Goal: Check status: Check status

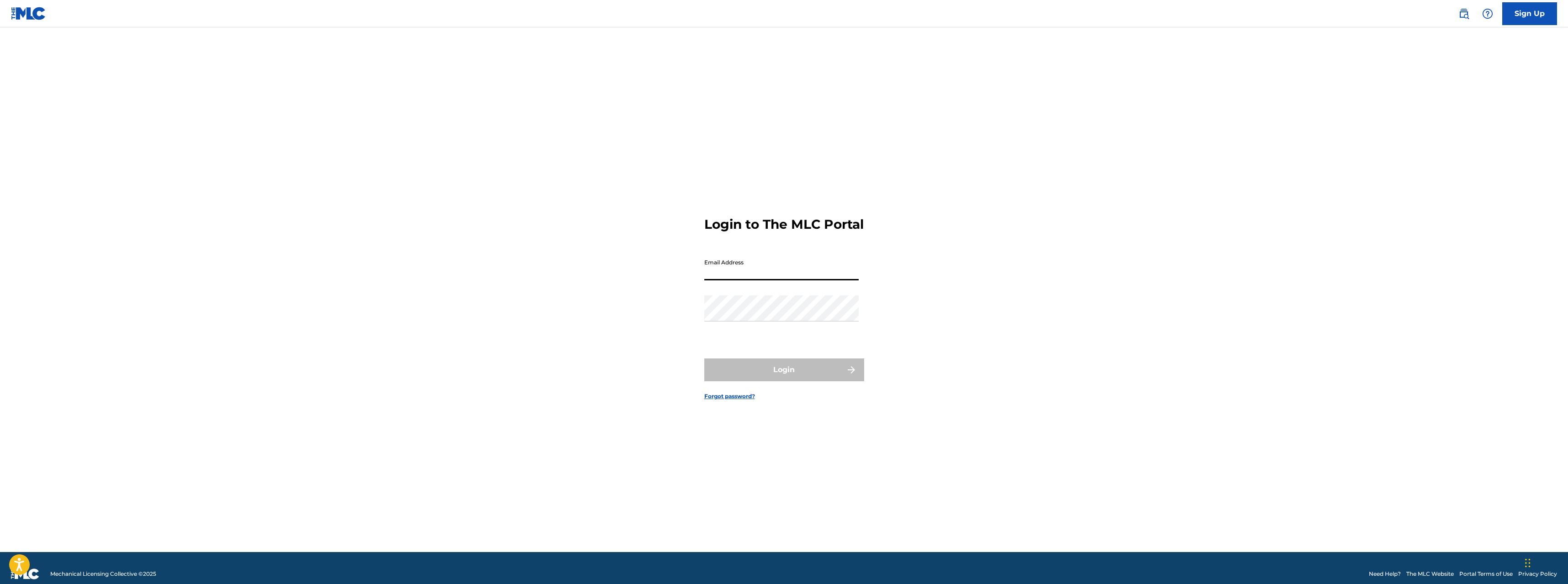
click at [761, 280] on input "Email Address" at bounding box center [781, 267] width 154 height 26
drag, startPoint x: 772, startPoint y: 283, endPoint x: 773, endPoint y: 303, distance: 20.0
click at [772, 280] on input "Email Address" at bounding box center [781, 267] width 154 height 26
type input "[DOMAIN_NAME][EMAIL_ADDRESS][DOMAIN_NAME]"
click at [774, 370] on button "Login" at bounding box center [784, 369] width 160 height 23
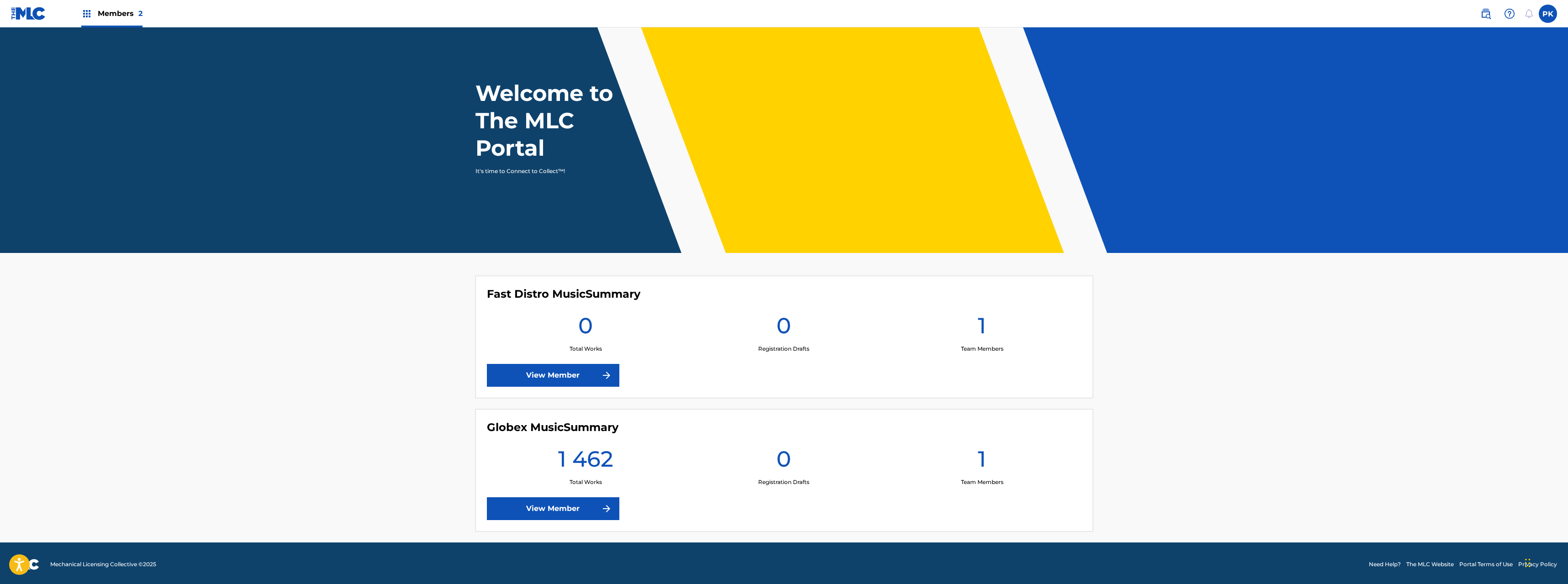
scroll to position [17, 0]
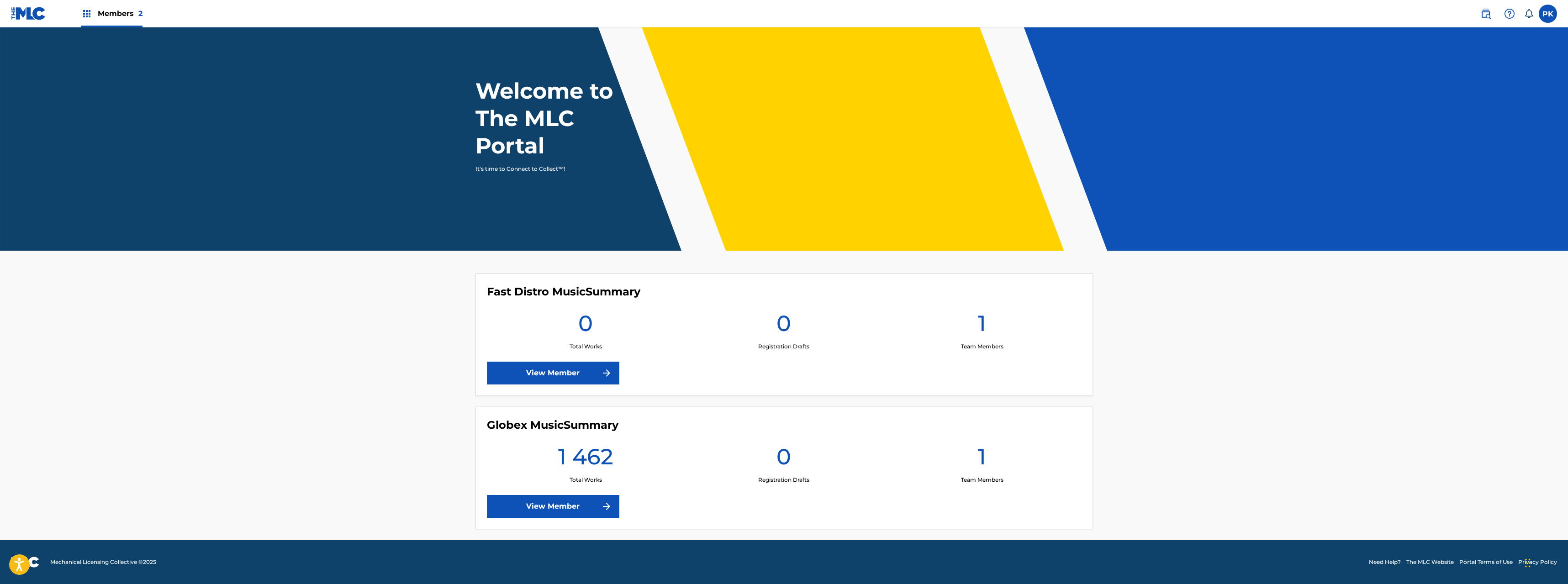
click at [578, 506] on link "View Member" at bounding box center [553, 506] width 132 height 23
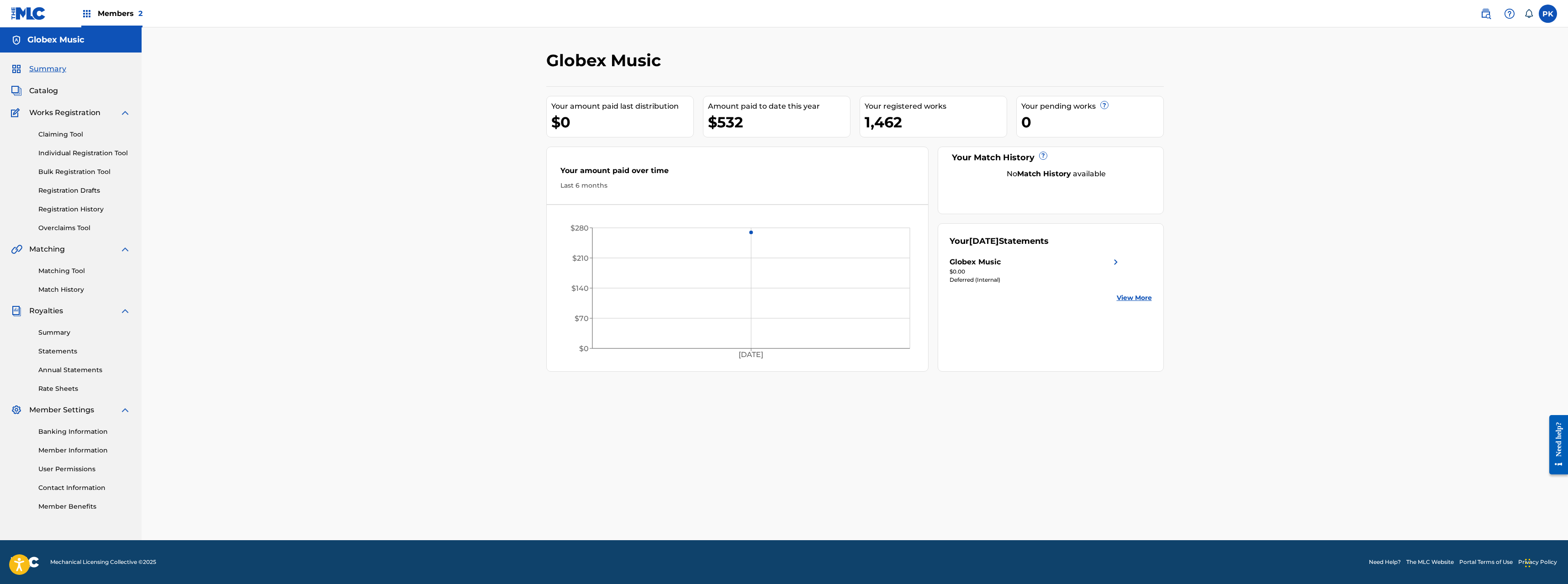
click at [99, 6] on div "Members 2" at bounding box center [112, 14] width 61 height 27
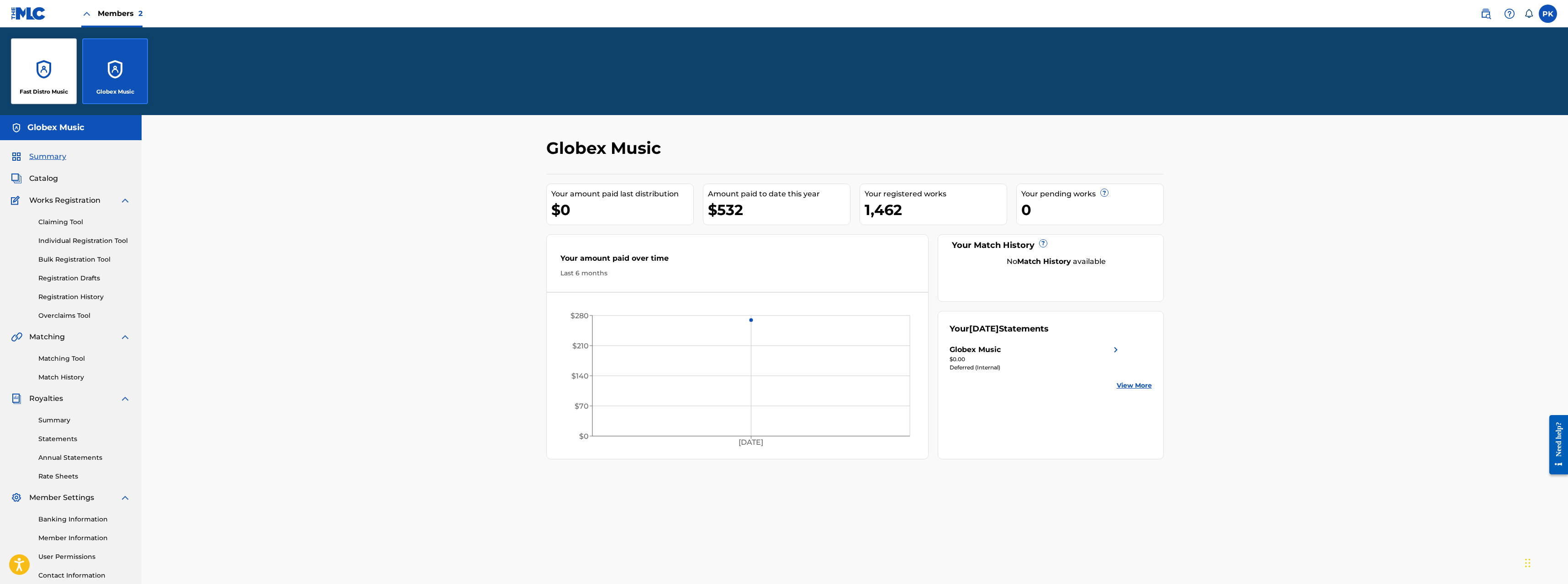
click at [38, 51] on div "Fast Distro Music" at bounding box center [44, 71] width 66 height 66
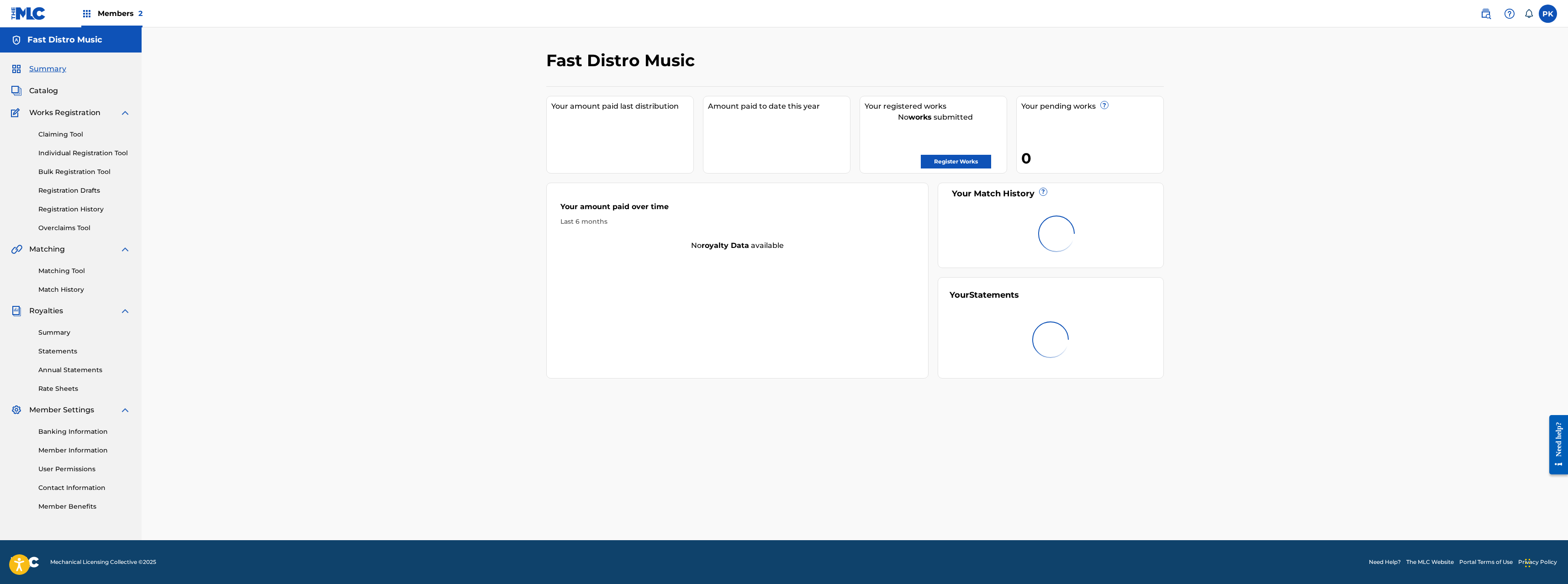
click at [125, 10] on span "Members 2" at bounding box center [120, 14] width 44 height 10
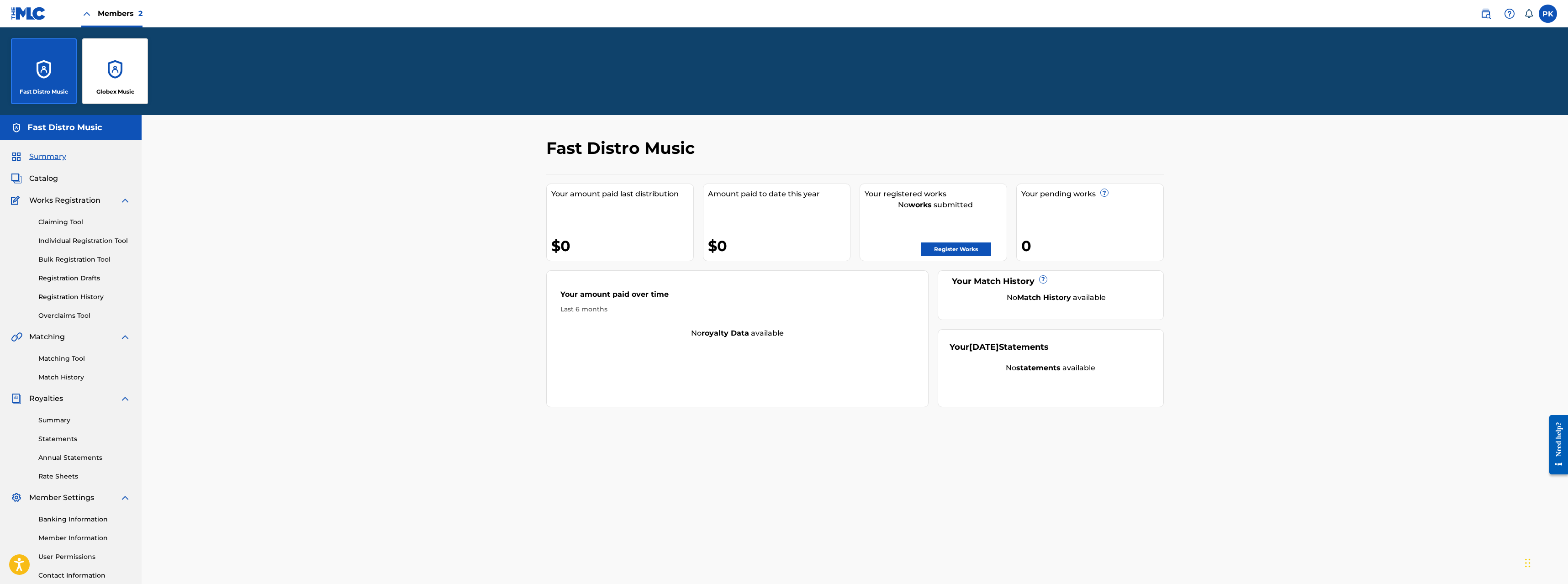
click at [106, 63] on div "Globex Music" at bounding box center [114, 71] width 66 height 66
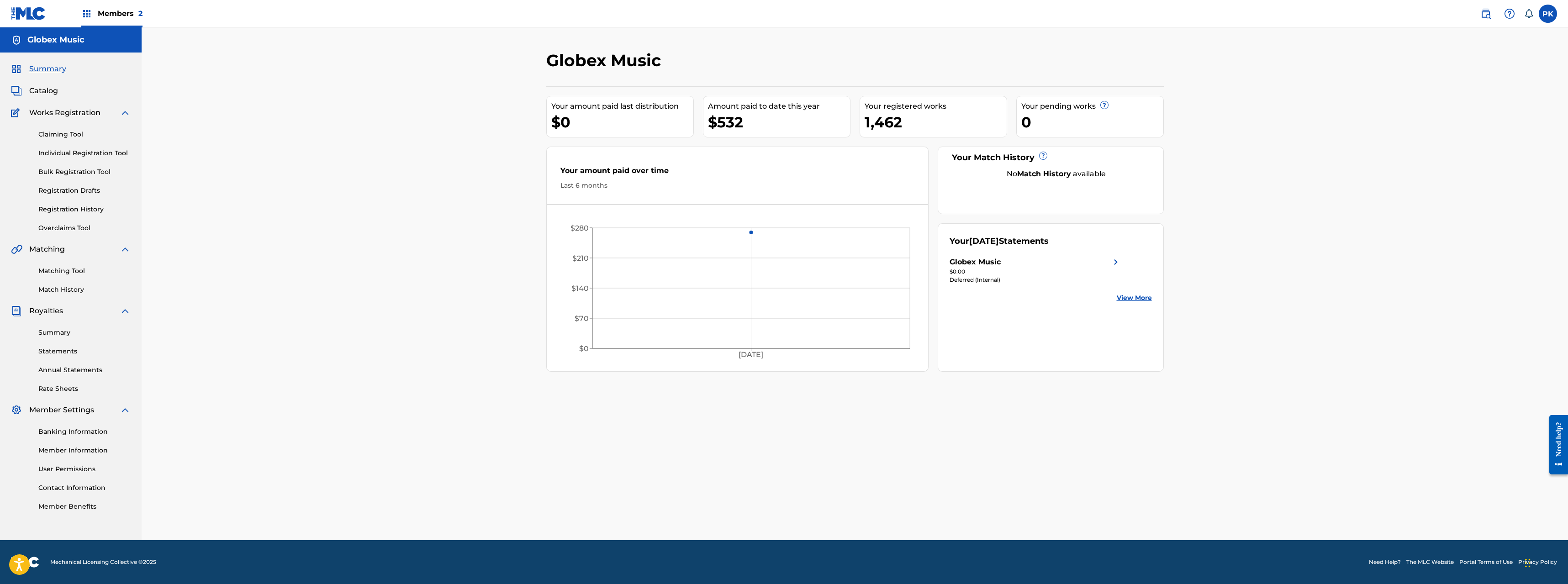
click at [1342, 217] on div "Globex Music Your amount paid last distribution $0 Amount paid to date this yea…" at bounding box center [855, 283] width 1426 height 512
drag, startPoint x: 708, startPoint y: 104, endPoint x: 776, endPoint y: 126, distance: 71.5
click at [776, 126] on div "Amount paid to date this year $532" at bounding box center [776, 116] width 148 height 42
click at [776, 126] on div "$532" at bounding box center [779, 122] width 142 height 20
drag, startPoint x: 560, startPoint y: 118, endPoint x: 542, endPoint y: 108, distance: 20.6
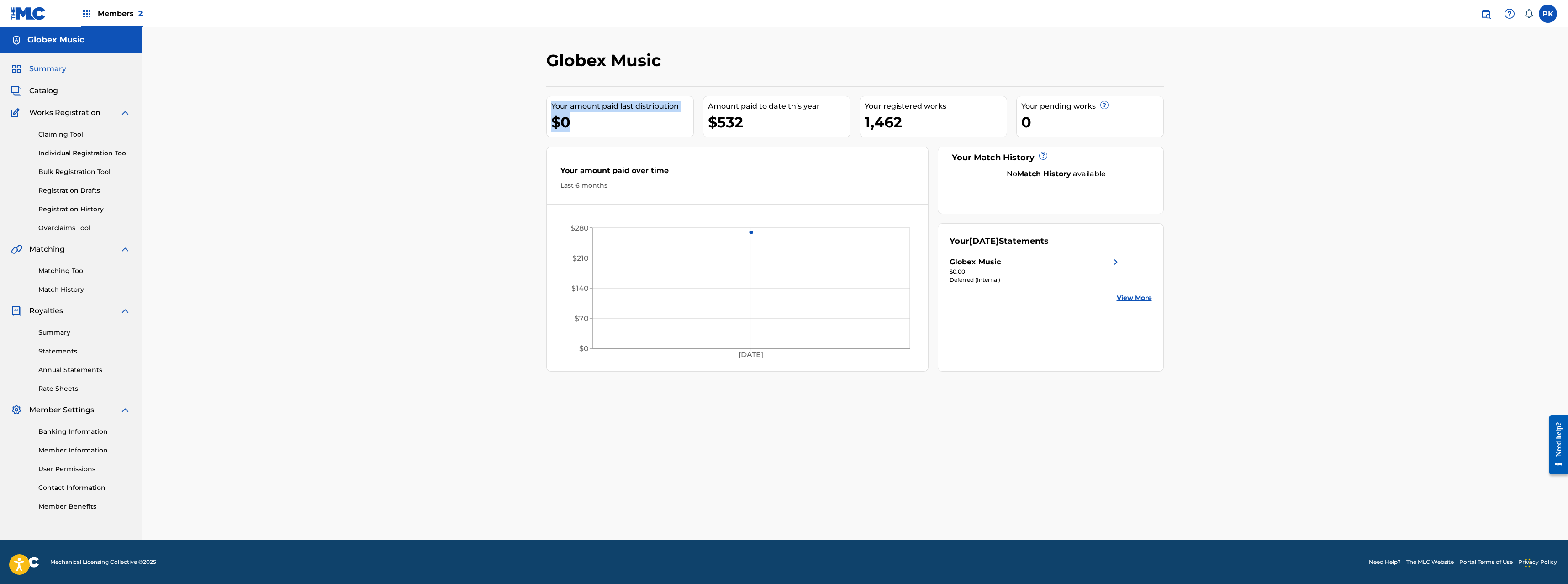
click at [542, 108] on div "Globex Music Your amount paid last distribution $0 Amount paid to date this yea…" at bounding box center [856, 295] width 640 height 490
click at [404, 121] on div "Globex Music Your amount paid last distribution $0 Amount paid to date this yea…" at bounding box center [855, 283] width 1426 height 512
